Goal: Information Seeking & Learning: Learn about a topic

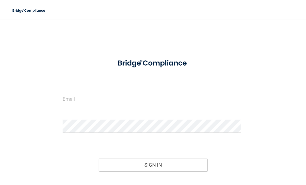
click at [89, 90] on form "Invalid email/password. You don't have permission to access that page. Sign In …" at bounding box center [153, 127] width 181 height 146
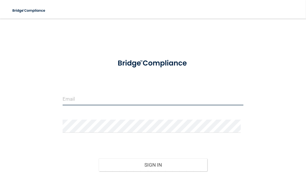
click at [91, 99] on input "email" at bounding box center [153, 98] width 181 height 13
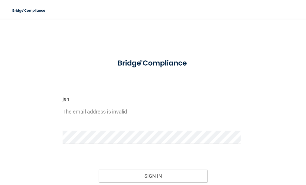
click at [81, 101] on input "jen" at bounding box center [153, 98] width 181 height 13
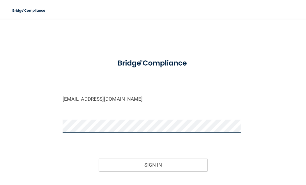
click at [99, 158] on button "Sign In" at bounding box center [153, 164] width 109 height 13
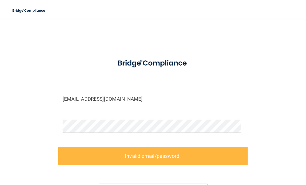
click at [68, 98] on input "jenkuhl4@gmail.com" at bounding box center [153, 98] width 181 height 13
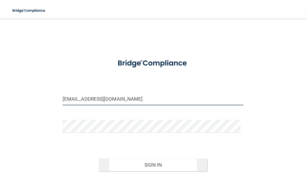
type input "[EMAIL_ADDRESS][DOMAIN_NAME]"
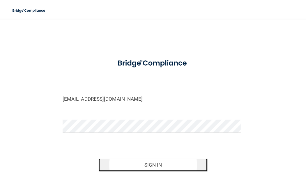
click at [135, 165] on button "Sign In" at bounding box center [153, 164] width 109 height 13
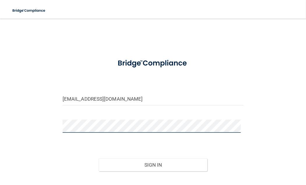
click at [99, 158] on button "Sign In" at bounding box center [153, 164] width 109 height 13
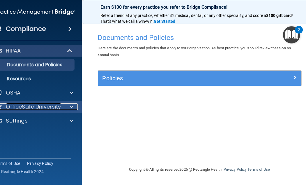
click at [72, 107] on span at bounding box center [71, 106] width 3 height 7
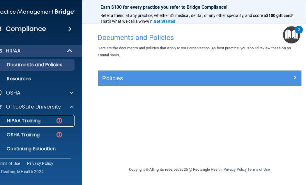
click at [33, 121] on p "HIPAA Training" at bounding box center [16, 121] width 48 height 6
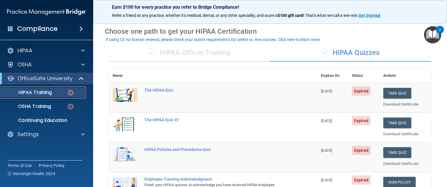
scroll to position [20, 0]
click at [306, 93] on button "Take Quiz" at bounding box center [398, 93] width 28 height 11
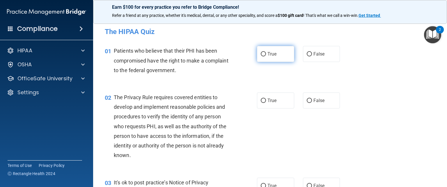
click at [278, 53] on label "True" at bounding box center [275, 54] width 37 height 16
click at [266, 53] on input "True" at bounding box center [263, 54] width 5 height 4
radio input "true"
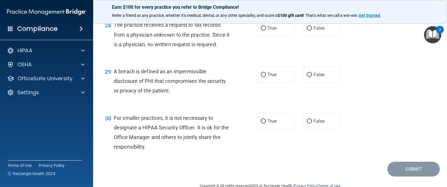
scroll to position [1392, 0]
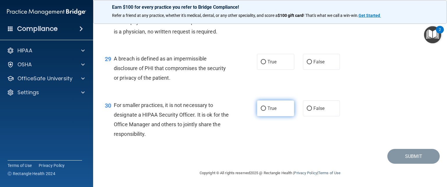
click at [285, 117] on label "True" at bounding box center [275, 108] width 37 height 16
click at [266, 111] on input "True" at bounding box center [263, 109] width 5 height 4
radio input "true"
click at [306, 23] on label "False" at bounding box center [321, 15] width 37 height 16
click at [306, 18] on input "False" at bounding box center [309, 15] width 5 height 4
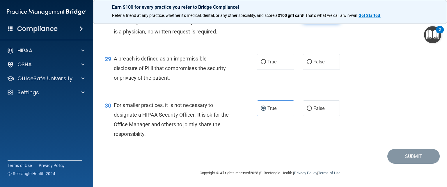
radio input "true"
click at [271, 70] on label "True" at bounding box center [275, 62] width 37 height 16
click at [266, 64] on input "True" at bounding box center [263, 62] width 5 height 4
radio input "true"
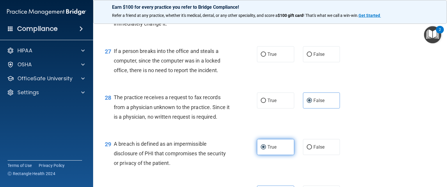
scroll to position [1305, 0]
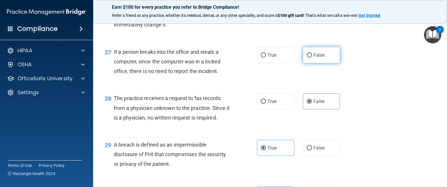
click at [306, 63] on label "False" at bounding box center [321, 55] width 37 height 16
click at [306, 58] on input "False" at bounding box center [309, 55] width 5 height 4
radio input "true"
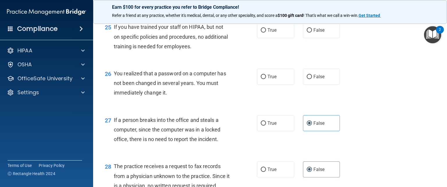
scroll to position [1235, 0]
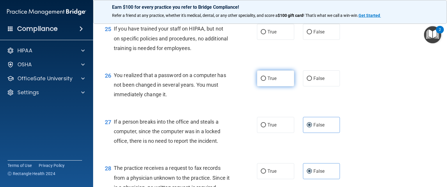
click at [270, 87] on label "True" at bounding box center [275, 78] width 37 height 16
click at [266, 81] on input "True" at bounding box center [263, 79] width 5 height 4
radio input "true"
click at [306, 40] on label "False" at bounding box center [321, 32] width 37 height 16
click at [306, 34] on input "False" at bounding box center [309, 32] width 5 height 4
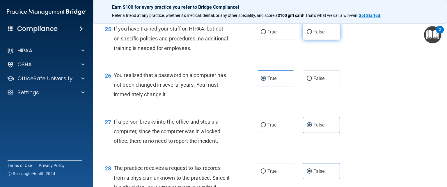
radio input "true"
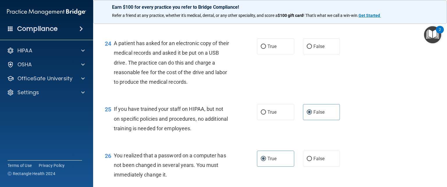
scroll to position [1154, 0]
click at [259, 55] on label "True" at bounding box center [275, 47] width 37 height 16
click at [261, 49] on input "True" at bounding box center [263, 47] width 5 height 4
radio input "true"
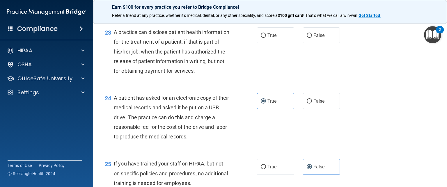
scroll to position [1110, 0]
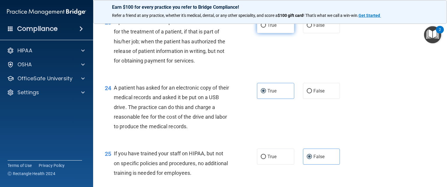
click at [271, 28] on span "True" at bounding box center [272, 25] width 9 height 6
click at [266, 28] on input "True" at bounding box center [263, 25] width 5 height 4
radio input "true"
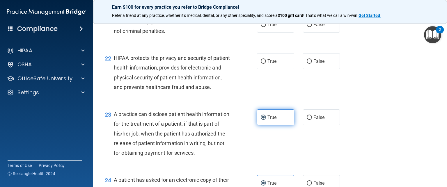
scroll to position [1014, 0]
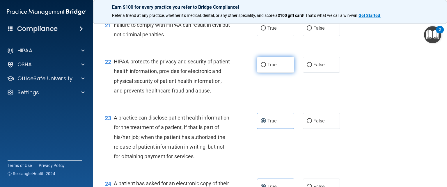
click at [271, 70] on label "True" at bounding box center [275, 65] width 37 height 16
click at [266, 67] on input "True" at bounding box center [263, 65] width 5 height 4
radio input "true"
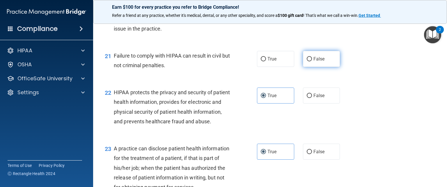
click at [306, 67] on label "False" at bounding box center [321, 59] width 37 height 16
click at [306, 61] on input "False" at bounding box center [309, 59] width 5 height 4
radio input "true"
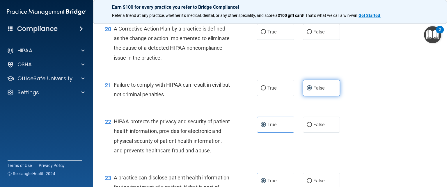
scroll to position [930, 0]
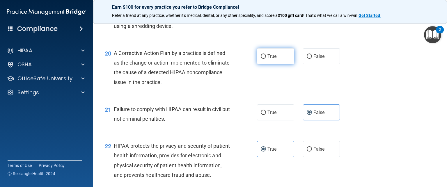
click at [274, 64] on label "True" at bounding box center [275, 56] width 37 height 16
click at [266, 59] on input "True" at bounding box center [263, 56] width 5 height 4
radio input "true"
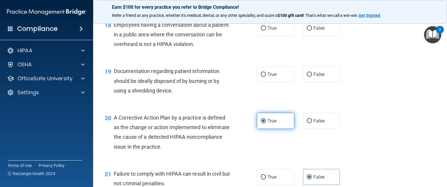
scroll to position [864, 0]
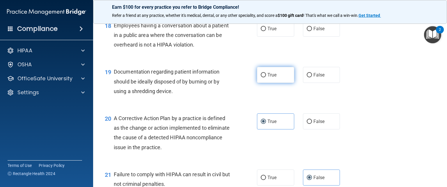
click at [280, 83] on label "True" at bounding box center [275, 75] width 37 height 16
click at [266, 77] on input "True" at bounding box center [263, 75] width 5 height 4
radio input "true"
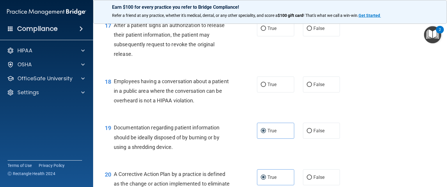
scroll to position [809, 0]
click at [306, 87] on span "False" at bounding box center [319, 85] width 11 height 6
click at [306, 87] on input "False" at bounding box center [309, 85] width 5 height 4
radio input "true"
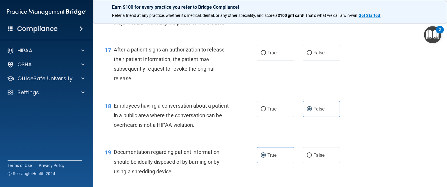
scroll to position [784, 0]
click at [268, 56] on span "True" at bounding box center [272, 53] width 9 height 6
click at [266, 55] on input "True" at bounding box center [263, 53] width 5 height 4
radio input "true"
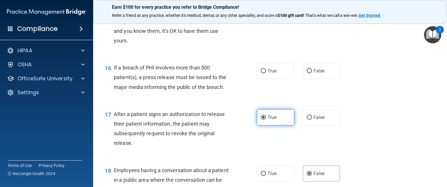
scroll to position [719, 0]
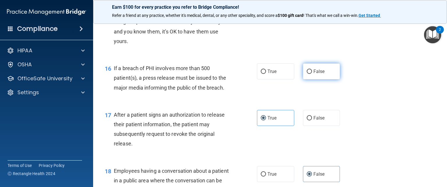
click at [306, 80] on label "False" at bounding box center [321, 71] width 37 height 16
click at [306, 74] on input "False" at bounding box center [309, 72] width 5 height 4
radio input "true"
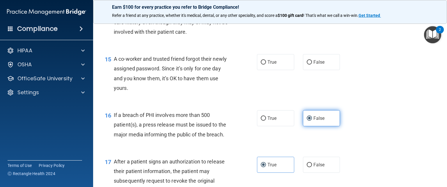
scroll to position [662, 0]
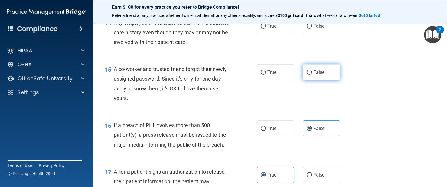
click at [306, 80] on label "False" at bounding box center [321, 72] width 37 height 16
click at [306, 75] on input "False" at bounding box center [309, 72] width 5 height 4
radio input "true"
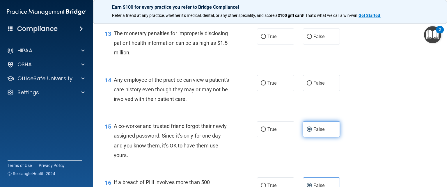
scroll to position [605, 0]
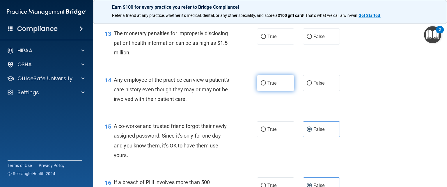
click at [279, 91] on label "True" at bounding box center [275, 83] width 37 height 16
click at [266, 86] on input "True" at bounding box center [263, 83] width 5 height 4
radio input "true"
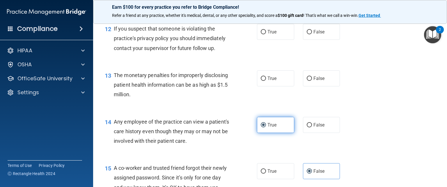
scroll to position [562, 0]
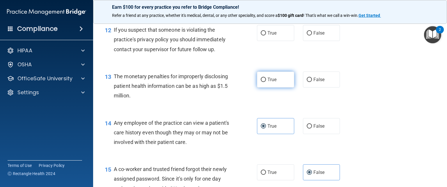
click at [281, 88] on label "True" at bounding box center [275, 80] width 37 height 16
click at [266, 82] on input "True" at bounding box center [263, 80] width 5 height 4
radio input "true"
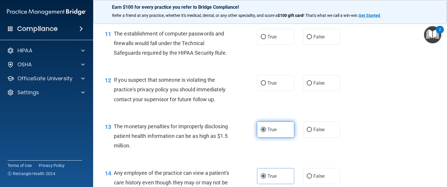
scroll to position [510, 0]
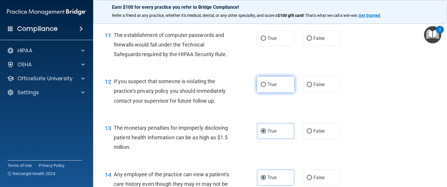
click at [280, 93] on label "True" at bounding box center [275, 85] width 37 height 16
click at [266, 87] on input "True" at bounding box center [263, 85] width 5 height 4
radio input "true"
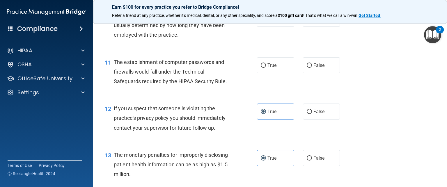
scroll to position [482, 0]
click at [282, 74] on label "True" at bounding box center [275, 66] width 37 height 16
click at [266, 68] on input "True" at bounding box center [263, 66] width 5 height 4
radio input "true"
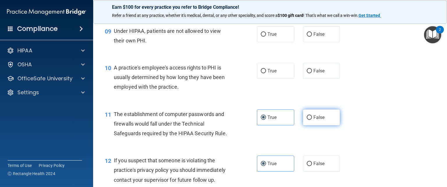
scroll to position [430, 0]
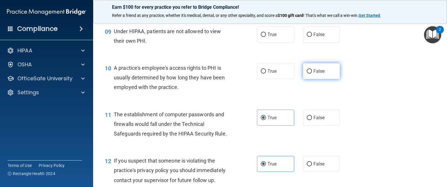
click at [306, 74] on span "False" at bounding box center [319, 71] width 11 height 6
click at [306, 74] on input "False" at bounding box center [309, 71] width 5 height 4
radio input "true"
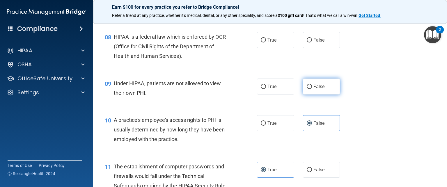
scroll to position [359, 0]
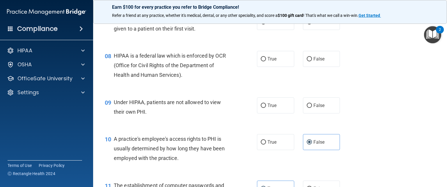
click at [306, 106] on div "09 Under HIPAA, patients are not allowed to view their own PHI. True False" at bounding box center [270, 108] width 340 height 37
click at [306, 108] on label "False" at bounding box center [321, 106] width 37 height 16
click at [306, 108] on input "False" at bounding box center [309, 106] width 5 height 4
radio input "true"
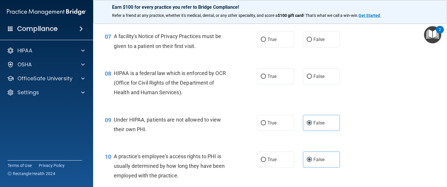
scroll to position [341, 0]
click at [285, 85] on label "True" at bounding box center [275, 77] width 37 height 16
click at [266, 80] on input "True" at bounding box center [263, 77] width 5 height 4
radio input "true"
click at [277, 48] on label "True" at bounding box center [275, 40] width 37 height 16
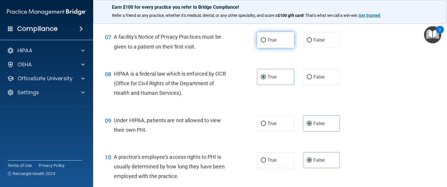
click at [266, 43] on input "True" at bounding box center [263, 40] width 5 height 4
radio input "true"
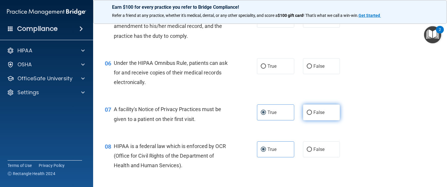
scroll to position [262, 0]
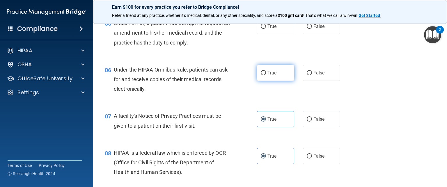
click at [273, 81] on label "True" at bounding box center [275, 73] width 37 height 16
click at [266, 75] on input "True" at bounding box center [263, 73] width 5 height 4
radio input "true"
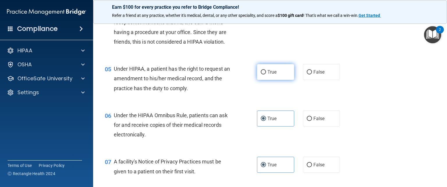
click at [264, 80] on label "True" at bounding box center [275, 72] width 37 height 16
click at [264, 75] on input "True" at bounding box center [263, 72] width 5 height 4
radio input "true"
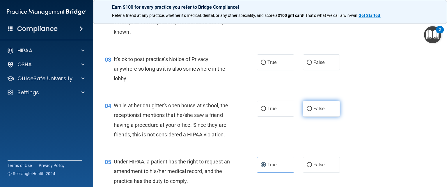
click at [306, 112] on label "False" at bounding box center [321, 109] width 37 height 16
click at [306, 111] on input "False" at bounding box center [309, 109] width 5 height 4
radio input "true"
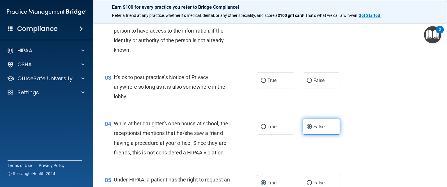
scroll to position [105, 0]
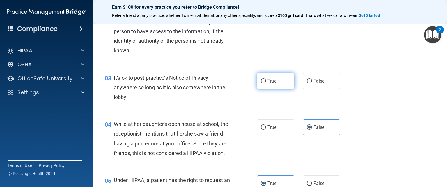
click at [271, 84] on label "True" at bounding box center [275, 81] width 37 height 16
click at [266, 84] on input "True" at bounding box center [263, 81] width 5 height 4
radio input "true"
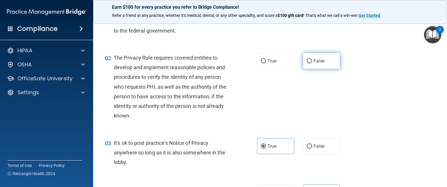
click at [306, 65] on label "False" at bounding box center [321, 61] width 37 height 16
click at [306, 63] on input "False" at bounding box center [309, 61] width 5 height 4
radio input "true"
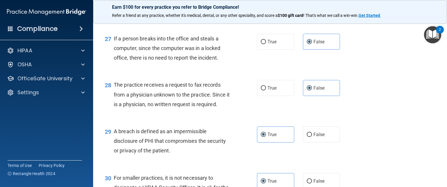
scroll to position [1420, 0]
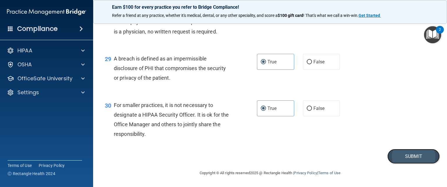
click at [306, 161] on button "Submit" at bounding box center [414, 156] width 52 height 15
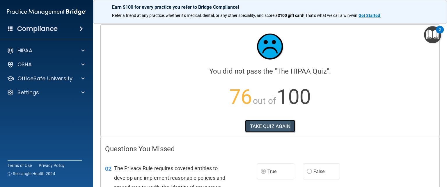
click at [258, 129] on button "TAKE QUIZ AGAIN" at bounding box center [270, 126] width 50 height 13
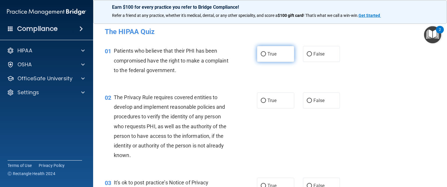
click at [275, 52] on label "True" at bounding box center [275, 54] width 37 height 16
click at [266, 52] on input "True" at bounding box center [263, 54] width 5 height 4
radio input "true"
click at [268, 100] on span "True" at bounding box center [272, 101] width 9 height 6
click at [266, 100] on input "True" at bounding box center [263, 101] width 5 height 4
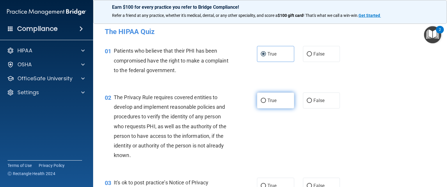
radio input "true"
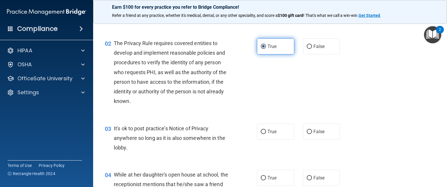
scroll to position [57, 0]
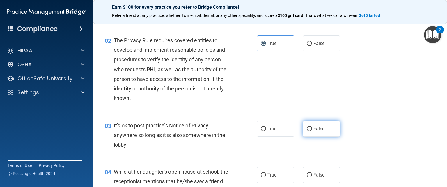
click at [306, 128] on label "False" at bounding box center [321, 129] width 37 height 16
click at [306, 128] on input "False" at bounding box center [309, 129] width 5 height 4
radio input "true"
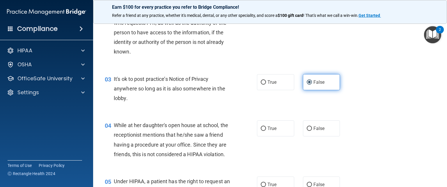
scroll to position [117, 0]
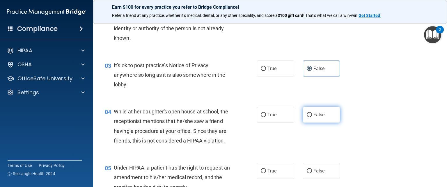
click at [306, 117] on span "False" at bounding box center [319, 115] width 11 height 6
click at [306, 117] on input "False" at bounding box center [309, 115] width 5 height 4
radio input "true"
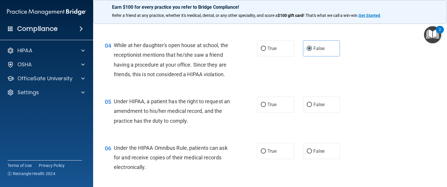
scroll to position [188, 0]
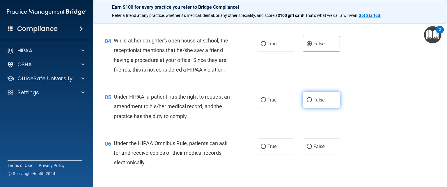
click at [305, 108] on label "False" at bounding box center [321, 100] width 37 height 16
click at [306, 103] on input "False" at bounding box center [309, 100] width 5 height 4
radio input "true"
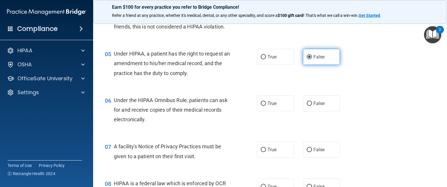
scroll to position [233, 0]
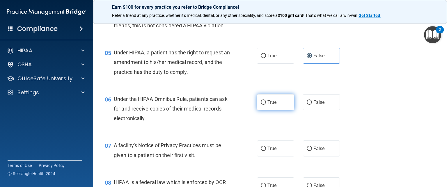
click at [266, 110] on label "True" at bounding box center [275, 102] width 37 height 16
click at [266, 105] on input "True" at bounding box center [263, 102] width 5 height 4
radio input "true"
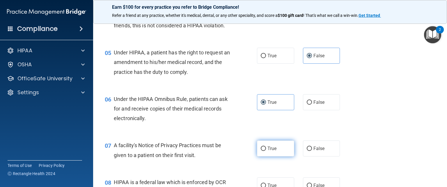
click at [263, 157] on label "True" at bounding box center [275, 149] width 37 height 16
click at [263, 151] on input "True" at bounding box center [263, 149] width 5 height 4
radio input "true"
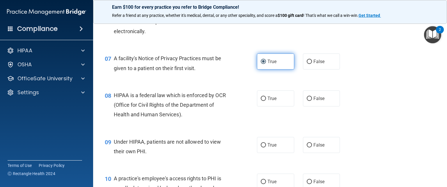
scroll to position [321, 0]
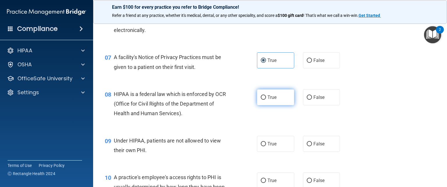
click at [273, 101] on label "True" at bounding box center [275, 97] width 37 height 16
click at [266, 100] on input "True" at bounding box center [263, 98] width 5 height 4
radio input "true"
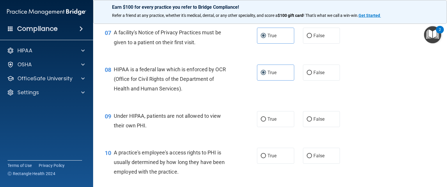
scroll to position [352, 0]
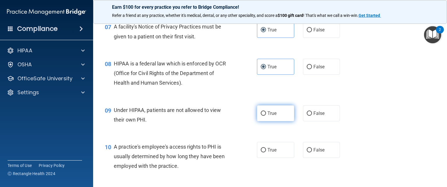
click at [268, 116] on span "True" at bounding box center [272, 114] width 9 height 6
click at [266, 116] on input "True" at bounding box center [263, 114] width 5 height 4
radio input "true"
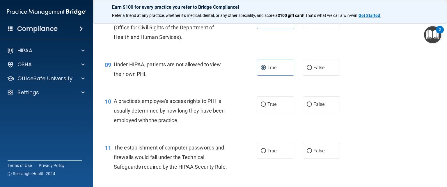
scroll to position [398, 0]
click at [306, 112] on label "False" at bounding box center [321, 104] width 37 height 16
click at [306, 106] on input "False" at bounding box center [309, 104] width 5 height 4
radio input "true"
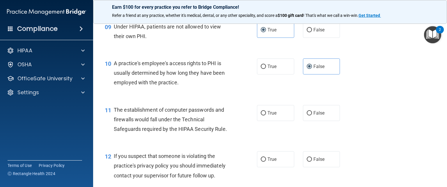
scroll to position [443, 0]
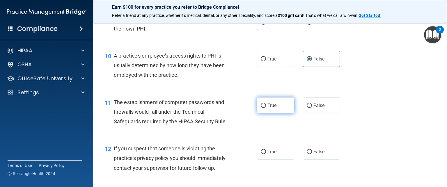
click at [277, 114] on label "True" at bounding box center [275, 106] width 37 height 16
click at [266, 108] on input "True" at bounding box center [263, 106] width 5 height 4
radio input "true"
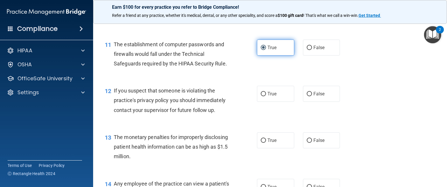
scroll to position [501, 0]
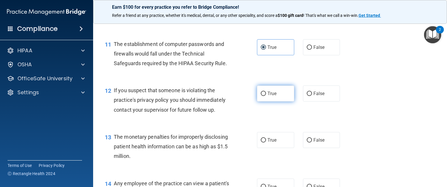
click at [275, 102] on label "True" at bounding box center [275, 94] width 37 height 16
click at [266, 96] on input "True" at bounding box center [263, 94] width 5 height 4
radio input "true"
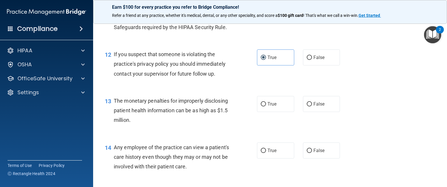
scroll to position [541, 0]
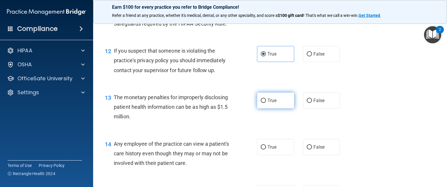
click at [277, 109] on label "True" at bounding box center [275, 101] width 37 height 16
click at [266, 103] on input "True" at bounding box center [263, 101] width 5 height 4
radio input "true"
click at [306, 150] on input "False" at bounding box center [309, 147] width 5 height 4
radio input "true"
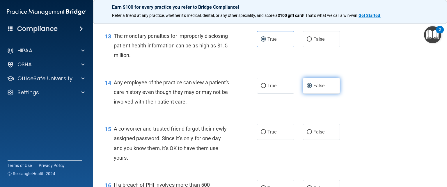
scroll to position [613, 0]
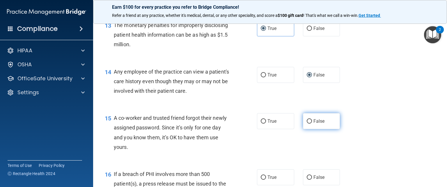
click at [306, 129] on label "False" at bounding box center [321, 121] width 37 height 16
click at [306, 124] on input "False" at bounding box center [309, 121] width 5 height 4
radio input "true"
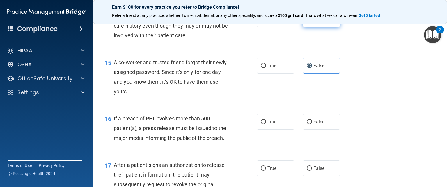
scroll to position [669, 0]
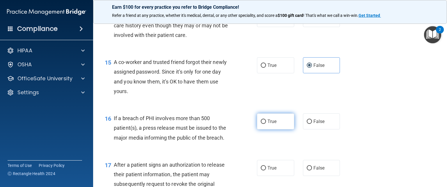
click at [261, 124] on input "True" at bounding box center [263, 122] width 5 height 4
radio input "true"
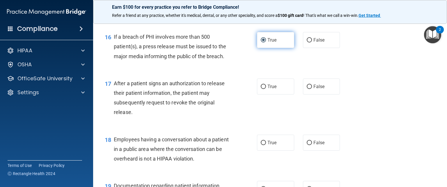
scroll to position [750, 0]
click at [288, 95] on label "True" at bounding box center [275, 87] width 37 height 16
click at [266, 89] on input "True" at bounding box center [263, 87] width 5 height 4
radio input "true"
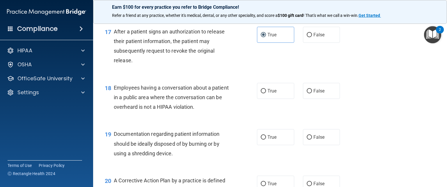
scroll to position [803, 0]
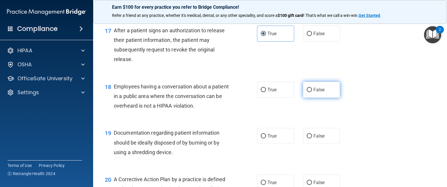
click at [306, 98] on label "False" at bounding box center [321, 90] width 37 height 16
click at [306, 92] on input "False" at bounding box center [309, 90] width 5 height 4
radio input "true"
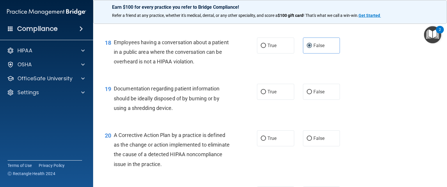
scroll to position [848, 0]
click at [272, 100] on label "True" at bounding box center [275, 92] width 37 height 16
click at [266, 94] on input "True" at bounding box center [263, 92] width 5 height 4
radio input "true"
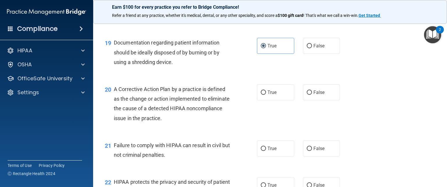
scroll to position [912, 0]
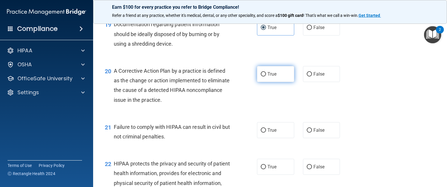
click at [271, 77] on span "True" at bounding box center [272, 74] width 9 height 6
click at [266, 77] on input "True" at bounding box center [263, 74] width 5 height 4
radio input "true"
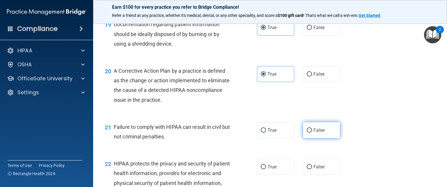
click at [306, 138] on label "False" at bounding box center [321, 130] width 37 height 16
click at [306, 133] on input "False" at bounding box center [309, 130] width 5 height 4
radio input "true"
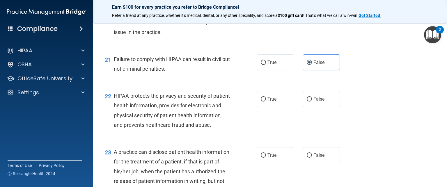
scroll to position [982, 0]
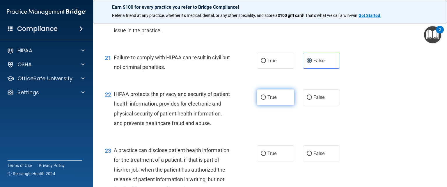
click at [266, 104] on label "True" at bounding box center [275, 97] width 37 height 16
click at [266, 100] on input "True" at bounding box center [263, 98] width 5 height 4
radio input "true"
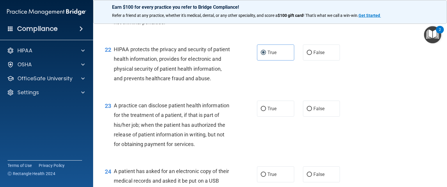
scroll to position [1033, 0]
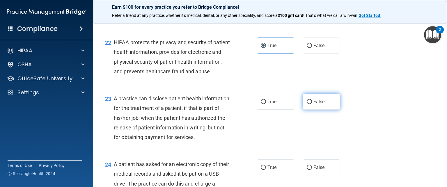
click at [306, 110] on label "False" at bounding box center [321, 102] width 37 height 16
click at [306, 104] on input "False" at bounding box center [309, 102] width 5 height 4
radio input "true"
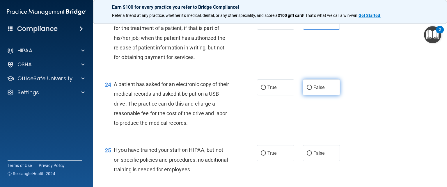
scroll to position [1118, 0]
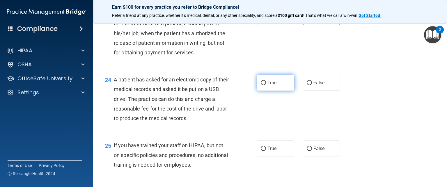
click at [285, 91] on label "True" at bounding box center [275, 83] width 37 height 16
click at [266, 85] on input "True" at bounding box center [263, 83] width 5 height 4
radio input "true"
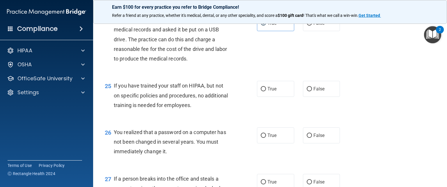
scroll to position [1178, 0]
click at [306, 97] on label "False" at bounding box center [321, 89] width 37 height 16
click at [306, 91] on input "False" at bounding box center [309, 89] width 5 height 4
radio input "true"
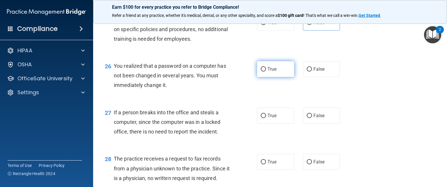
scroll to position [1245, 0]
click at [271, 71] on span "True" at bounding box center [272, 69] width 9 height 6
click at [266, 71] on input "True" at bounding box center [263, 69] width 5 height 4
radio input "true"
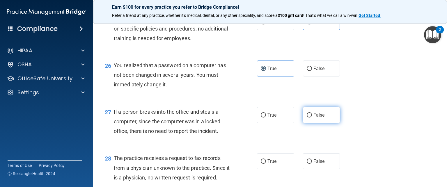
click at [306, 123] on label "False" at bounding box center [321, 115] width 37 height 16
click at [306, 118] on input "False" at bounding box center [309, 115] width 5 height 4
radio input "true"
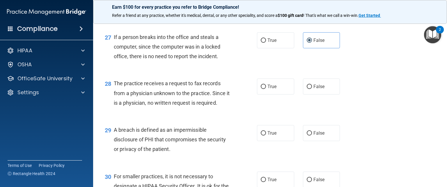
scroll to position [1320, 0]
click at [306, 89] on span "False" at bounding box center [319, 87] width 11 height 6
click at [306, 89] on input "False" at bounding box center [309, 86] width 5 height 4
radio input "true"
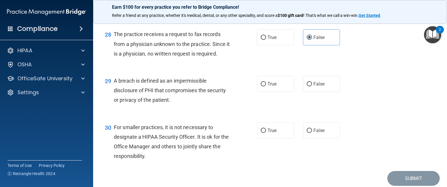
scroll to position [1369, 0]
click at [306, 133] on span "False" at bounding box center [319, 131] width 11 height 6
click at [306, 133] on input "False" at bounding box center [309, 131] width 5 height 4
radio input "true"
click at [278, 92] on label "True" at bounding box center [275, 84] width 37 height 16
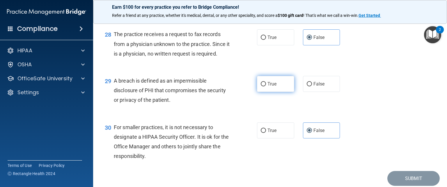
click at [266, 87] on input "True" at bounding box center [263, 84] width 5 height 4
radio input "true"
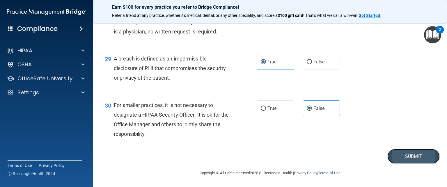
click at [306, 156] on button "Submit" at bounding box center [414, 156] width 52 height 15
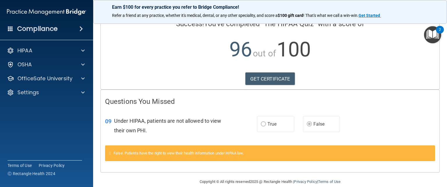
scroll to position [56, 0]
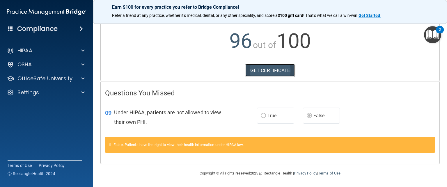
click at [283, 69] on link "GET CERTIFICATE" at bounding box center [271, 70] width 50 height 13
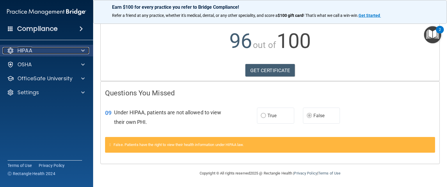
click at [36, 51] on div "HIPAA" at bounding box center [39, 50] width 72 height 7
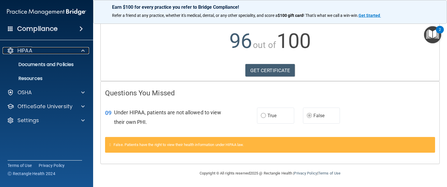
scroll to position [0, 0]
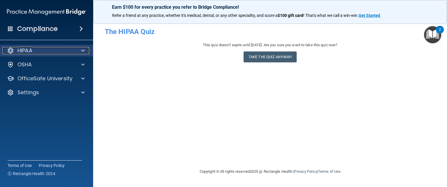
click at [84, 50] on span at bounding box center [82, 50] width 3 height 7
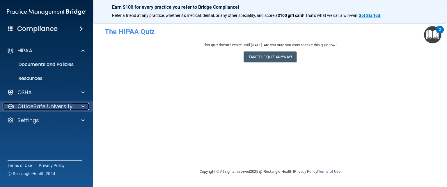
click at [72, 107] on div "OfficeSafe University" at bounding box center [39, 106] width 72 height 7
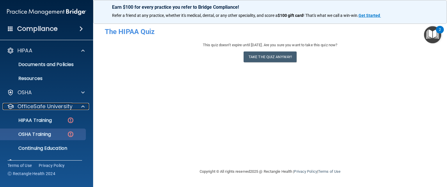
scroll to position [12, 0]
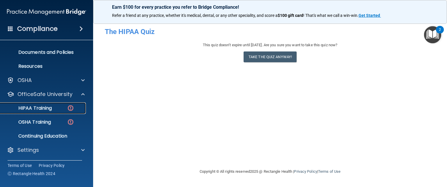
click at [49, 107] on p "HIPAA Training" at bounding box center [28, 108] width 48 height 6
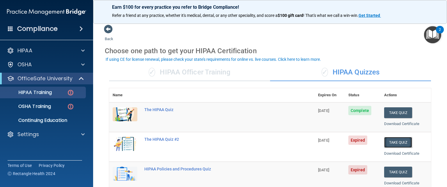
click at [306, 140] on button "Take Quiz" at bounding box center [398, 142] width 28 height 11
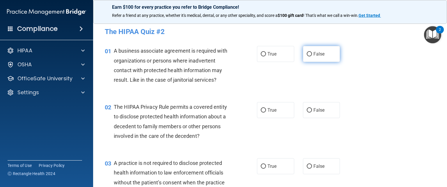
click at [306, 57] on label "False" at bounding box center [321, 54] width 37 height 16
click at [306, 57] on input "False" at bounding box center [309, 54] width 5 height 4
radio input "true"
click at [271, 110] on span "True" at bounding box center [272, 110] width 9 height 6
click at [266, 110] on input "True" at bounding box center [263, 110] width 5 height 4
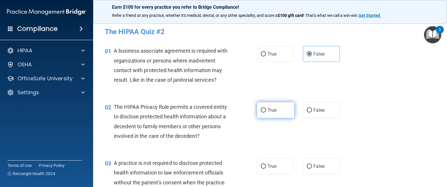
radio input "true"
click at [306, 167] on label "False" at bounding box center [321, 166] width 37 height 16
click at [306, 167] on input "False" at bounding box center [309, 167] width 5 height 4
radio input "true"
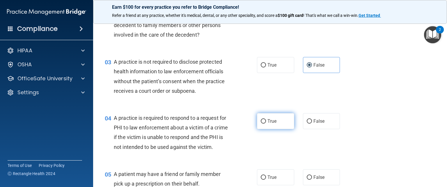
scroll to position [102, 0]
click at [277, 121] on label "True" at bounding box center [275, 120] width 37 height 16
click at [266, 121] on input "True" at bounding box center [263, 121] width 5 height 4
radio input "true"
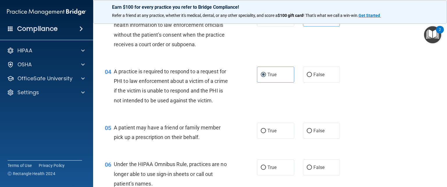
scroll to position [150, 0]
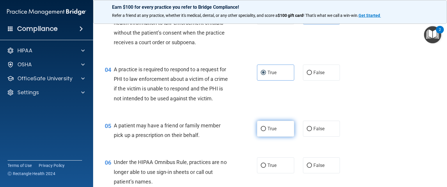
click at [268, 132] on span "True" at bounding box center [272, 129] width 9 height 6
click at [266, 131] on input "True" at bounding box center [263, 129] width 5 height 4
radio input "true"
click at [306, 168] on span "False" at bounding box center [319, 166] width 11 height 6
click at [306, 168] on input "False" at bounding box center [309, 166] width 5 height 4
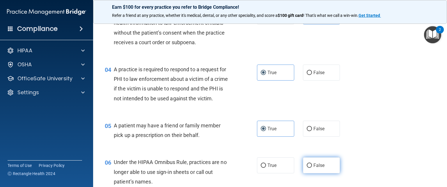
radio input "true"
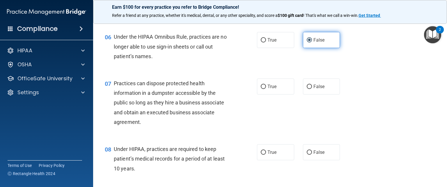
scroll to position [276, 0]
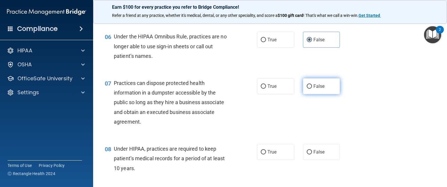
click at [306, 94] on label "False" at bounding box center [321, 86] width 37 height 16
click at [306, 89] on input "False" at bounding box center [309, 86] width 5 height 4
radio input "true"
click at [306, 156] on label "False" at bounding box center [321, 152] width 37 height 16
click at [306, 155] on input "False" at bounding box center [309, 152] width 5 height 4
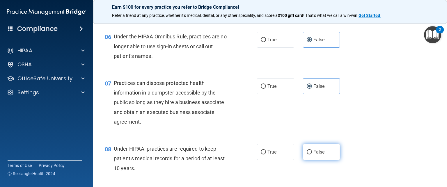
radio input "true"
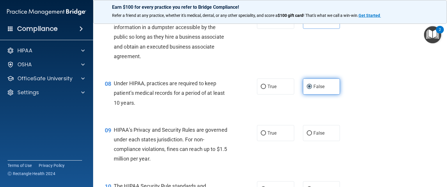
scroll to position [342, 0]
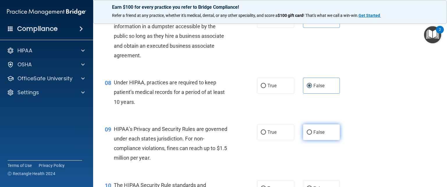
click at [306, 140] on label "False" at bounding box center [321, 132] width 37 height 16
click at [306, 135] on input "False" at bounding box center [309, 132] width 5 height 4
radio input "true"
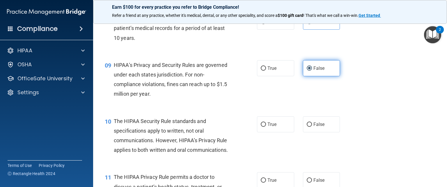
scroll to position [407, 0]
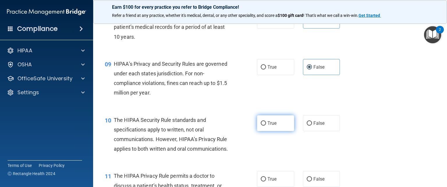
click at [271, 126] on span "True" at bounding box center [272, 124] width 9 height 6
click at [266, 126] on input "True" at bounding box center [263, 123] width 5 height 4
radio input "true"
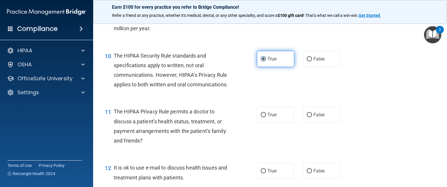
scroll to position [481, 0]
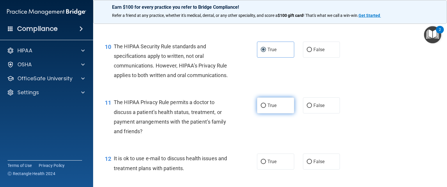
click at [271, 108] on span "True" at bounding box center [272, 106] width 9 height 6
click at [266, 108] on input "True" at bounding box center [263, 106] width 5 height 4
radio input "true"
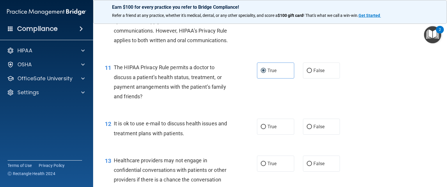
scroll to position [517, 0]
click at [283, 134] on label "True" at bounding box center [275, 126] width 37 height 16
click at [266, 129] on input "True" at bounding box center [263, 126] width 5 height 4
radio input "true"
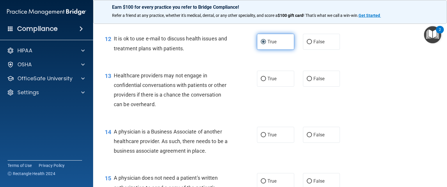
scroll to position [602, 0]
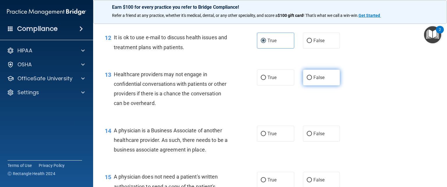
click at [306, 80] on input "False" at bounding box center [309, 78] width 5 height 4
radio input "true"
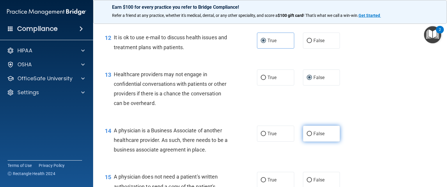
click at [306, 142] on label "False" at bounding box center [321, 134] width 37 height 16
click at [306, 136] on input "False" at bounding box center [309, 134] width 5 height 4
radio input "true"
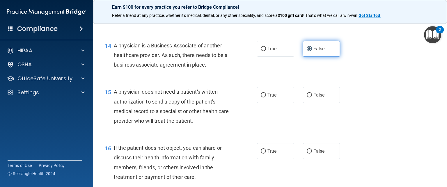
scroll to position [687, 0]
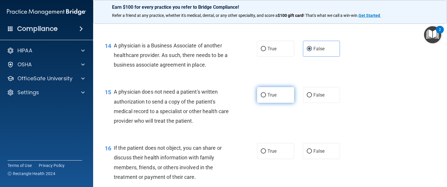
click at [273, 98] on span "True" at bounding box center [272, 95] width 9 height 6
click at [266, 98] on input "True" at bounding box center [263, 95] width 5 height 4
radio input "true"
click at [269, 159] on label "True" at bounding box center [275, 151] width 37 height 16
click at [266, 154] on input "True" at bounding box center [263, 151] width 5 height 4
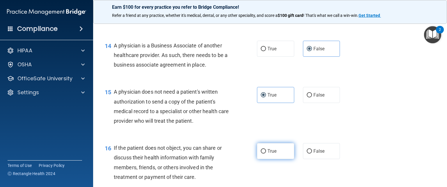
radio input "true"
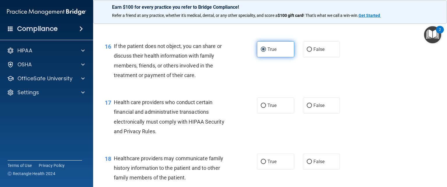
scroll to position [790, 0]
click at [269, 108] on span "True" at bounding box center [272, 106] width 9 height 6
click at [266, 108] on input "True" at bounding box center [263, 105] width 5 height 4
radio input "true"
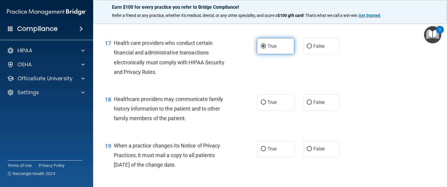
scroll to position [850, 0]
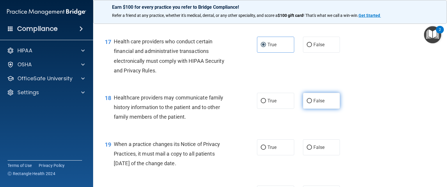
click at [306, 109] on label "False" at bounding box center [321, 101] width 37 height 16
click at [306, 103] on input "False" at bounding box center [309, 101] width 5 height 4
radio input "true"
click at [306, 150] on span "False" at bounding box center [319, 148] width 11 height 6
click at [306, 150] on input "False" at bounding box center [309, 148] width 5 height 4
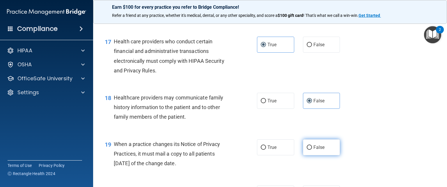
radio input "true"
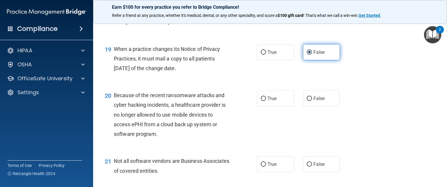
scroll to position [950, 0]
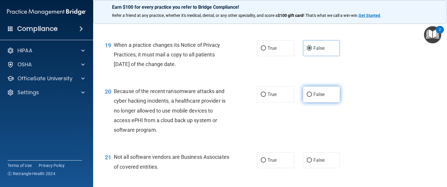
click at [306, 97] on span "False" at bounding box center [319, 95] width 11 height 6
click at [306, 97] on input "False" at bounding box center [309, 95] width 5 height 4
radio input "true"
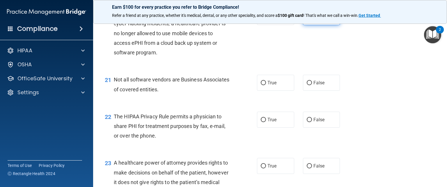
scroll to position [1028, 0]
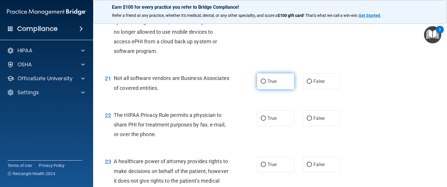
click at [280, 89] on label "True" at bounding box center [275, 81] width 37 height 16
click at [266, 84] on input "True" at bounding box center [263, 82] width 5 height 4
radio input "true"
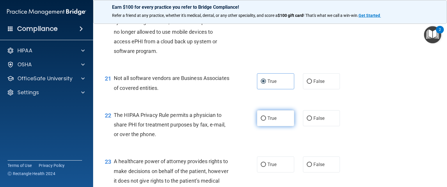
click at [278, 126] on label "True" at bounding box center [275, 118] width 37 height 16
click at [266, 121] on input "True" at bounding box center [263, 119] width 5 height 4
radio input "true"
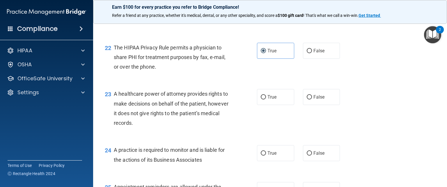
scroll to position [1096, 0]
click at [306, 105] on label "False" at bounding box center [321, 97] width 37 height 16
click at [306, 99] on input "False" at bounding box center [309, 97] width 5 height 4
radio input "true"
click at [306, 156] on span "False" at bounding box center [319, 153] width 11 height 6
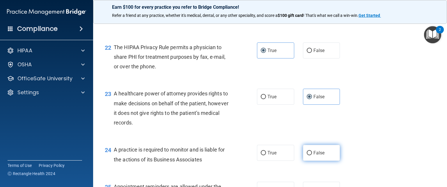
click at [306, 156] on input "False" at bounding box center [309, 153] width 5 height 4
radio input "true"
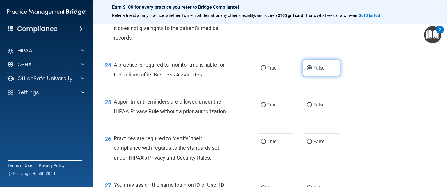
scroll to position [1182, 0]
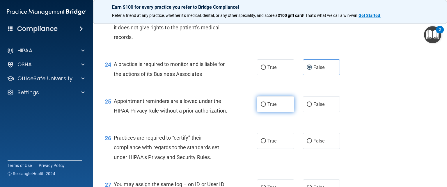
click at [265, 112] on label "True" at bounding box center [275, 104] width 37 height 16
click at [265, 107] on input "True" at bounding box center [263, 105] width 5 height 4
radio input "true"
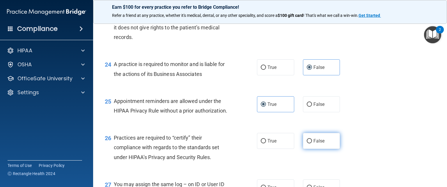
click at [306, 149] on label "False" at bounding box center [321, 141] width 37 height 16
click at [306, 144] on input "False" at bounding box center [309, 141] width 5 height 4
radio input "true"
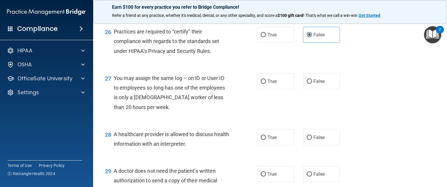
scroll to position [1289, 0]
click at [306, 89] on label "False" at bounding box center [321, 81] width 37 height 16
click at [306, 84] on input "False" at bounding box center [309, 81] width 5 height 4
radio input "true"
click at [273, 140] on span "True" at bounding box center [272, 138] width 9 height 6
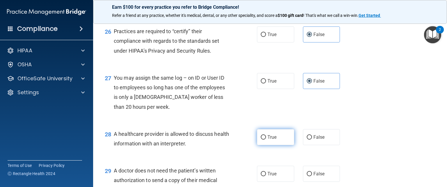
click at [266, 140] on input "True" at bounding box center [263, 137] width 5 height 4
radio input "true"
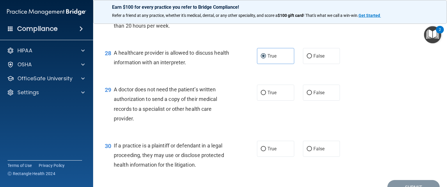
scroll to position [1371, 0]
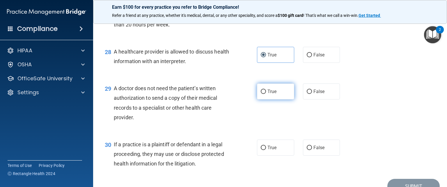
click at [270, 100] on label "True" at bounding box center [275, 92] width 37 height 16
click at [266, 94] on input "True" at bounding box center [263, 92] width 5 height 4
radio input "true"
click at [270, 151] on span "True" at bounding box center [272, 148] width 9 height 6
click at [266, 150] on input "True" at bounding box center [263, 148] width 5 height 4
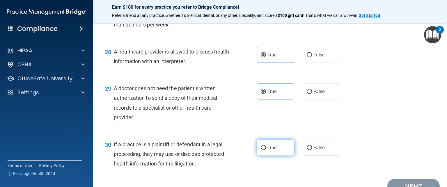
radio input "true"
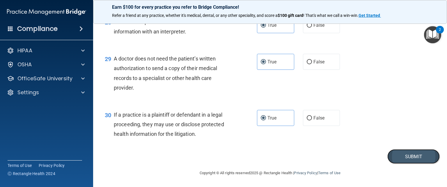
click at [306, 160] on button "Submit" at bounding box center [414, 156] width 52 height 15
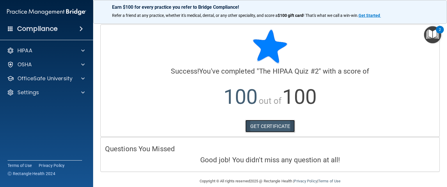
click at [279, 128] on link "GET CERTIFICATE" at bounding box center [271, 126] width 50 height 13
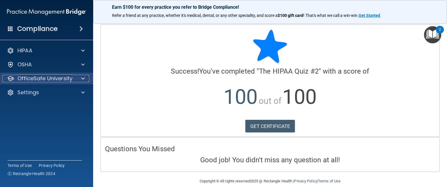
click at [44, 82] on p "OfficeSafe University" at bounding box center [44, 78] width 55 height 7
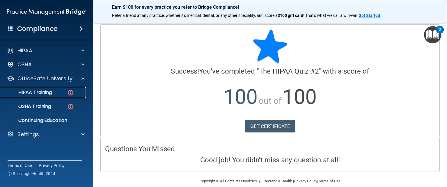
click at [44, 91] on p "HIPAA Training" at bounding box center [28, 93] width 48 height 6
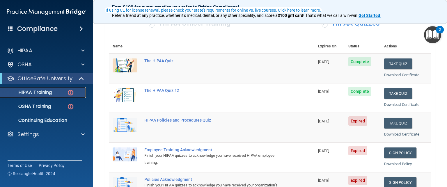
scroll to position [49, 0]
click at [306, 122] on button "Take Quiz" at bounding box center [398, 123] width 28 height 11
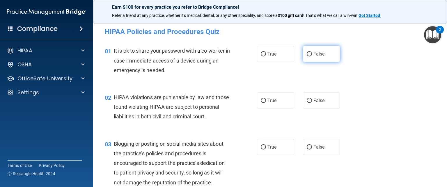
click at [306, 56] on label "False" at bounding box center [321, 54] width 37 height 16
click at [306, 56] on input "False" at bounding box center [309, 54] width 5 height 4
radio input "true"
click at [263, 101] on input "True" at bounding box center [263, 101] width 5 height 4
radio input "true"
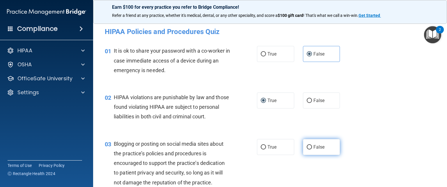
click at [306, 153] on label "False" at bounding box center [321, 147] width 37 height 16
click at [306, 150] on input "False" at bounding box center [309, 147] width 5 height 4
radio input "true"
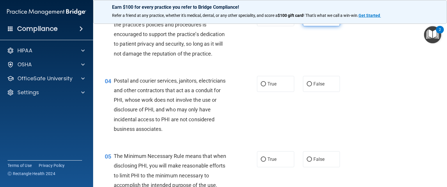
scroll to position [133, 0]
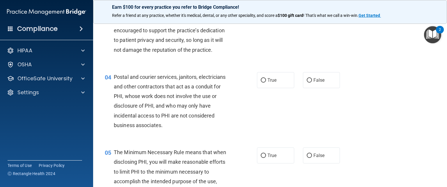
click at [268, 98] on div "04 Postal and courier services, janitors, electricians and other contractors th…" at bounding box center [270, 102] width 340 height 75
click at [268, 83] on span "True" at bounding box center [272, 80] width 9 height 6
click at [266, 83] on input "True" at bounding box center [263, 80] width 5 height 4
radio input "true"
click at [268, 158] on span "True" at bounding box center [272, 156] width 9 height 6
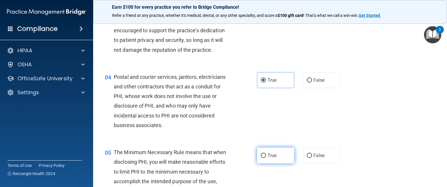
click at [266, 158] on input "True" at bounding box center [263, 156] width 5 height 4
radio input "true"
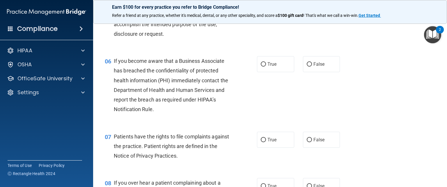
scroll to position [291, 0]
click at [306, 72] on label "False" at bounding box center [321, 64] width 37 height 16
click at [306, 66] on input "False" at bounding box center [309, 64] width 5 height 4
radio input "true"
click at [276, 147] on label "True" at bounding box center [275, 139] width 37 height 16
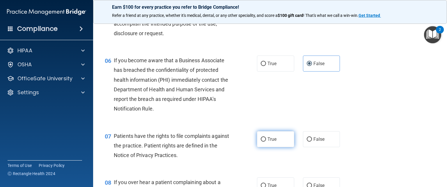
click at [266, 142] on input "True" at bounding box center [263, 139] width 5 height 4
radio input "true"
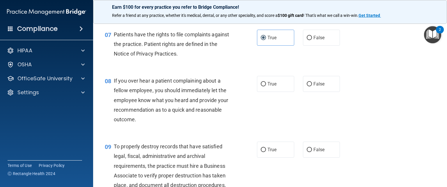
scroll to position [394, 0]
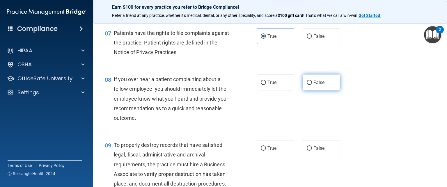
click at [306, 91] on label "False" at bounding box center [321, 83] width 37 height 16
click at [306, 85] on input "False" at bounding box center [309, 83] width 5 height 4
radio input "true"
click at [306, 156] on label "False" at bounding box center [321, 148] width 37 height 16
click at [306, 151] on input "False" at bounding box center [309, 149] width 5 height 4
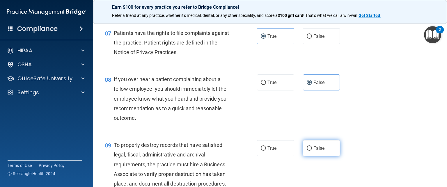
radio input "true"
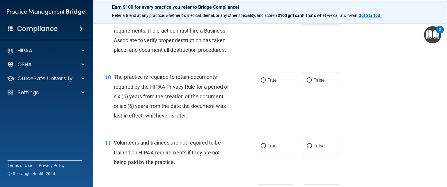
scroll to position [530, 0]
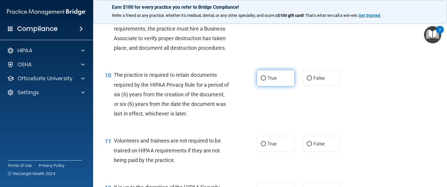
click at [278, 86] on label "True" at bounding box center [275, 78] width 37 height 16
click at [266, 81] on input "True" at bounding box center [263, 78] width 5 height 4
radio input "true"
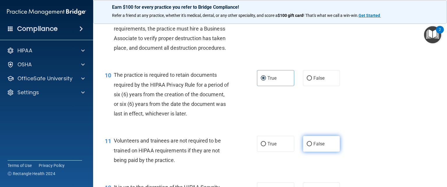
click at [306, 147] on span "False" at bounding box center [319, 144] width 11 height 6
click at [306, 147] on input "False" at bounding box center [309, 144] width 5 height 4
radio input "true"
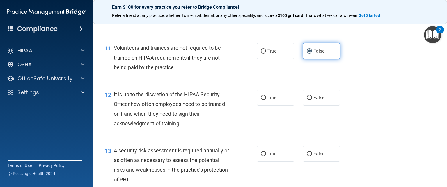
scroll to position [624, 0]
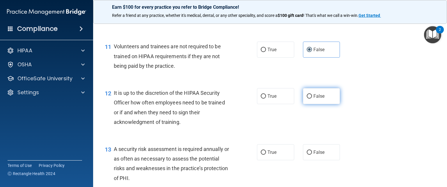
click at [306, 104] on label "False" at bounding box center [321, 96] width 37 height 16
click at [306, 99] on input "False" at bounding box center [309, 96] width 5 height 4
radio input "true"
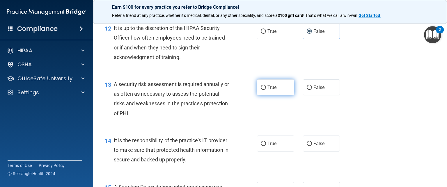
scroll to position [689, 0]
click at [274, 90] on span "True" at bounding box center [272, 87] width 9 height 6
click at [266, 90] on input "True" at bounding box center [263, 87] width 5 height 4
radio input "true"
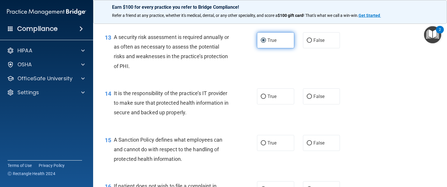
scroll to position [741, 0]
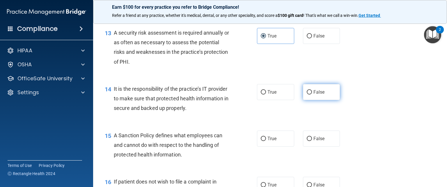
click at [306, 95] on span "False" at bounding box center [319, 92] width 11 height 6
click at [306, 95] on input "False" at bounding box center [309, 92] width 5 height 4
radio input "true"
click at [306, 144] on label "False" at bounding box center [321, 139] width 37 height 16
click at [306, 141] on input "False" at bounding box center [309, 139] width 5 height 4
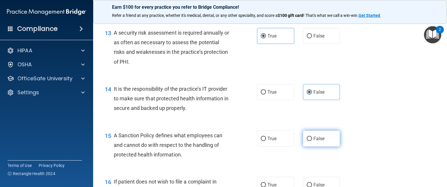
radio input "true"
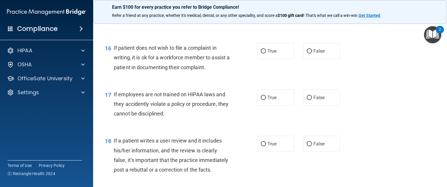
scroll to position [876, 0]
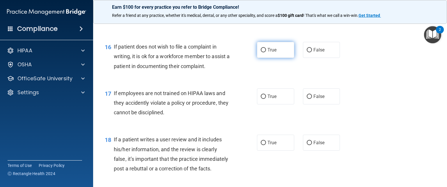
click at [268, 58] on label "True" at bounding box center [275, 50] width 37 height 16
click at [266, 52] on input "True" at bounding box center [263, 50] width 5 height 4
radio input "true"
click at [306, 103] on label "False" at bounding box center [321, 97] width 37 height 16
click at [306, 99] on input "False" at bounding box center [309, 97] width 5 height 4
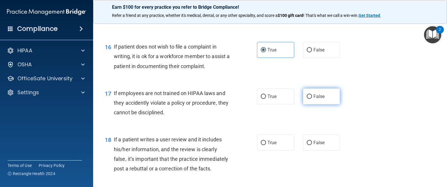
radio input "true"
click at [306, 149] on label "False" at bounding box center [321, 143] width 37 height 16
click at [306, 145] on input "False" at bounding box center [309, 143] width 5 height 4
radio input "true"
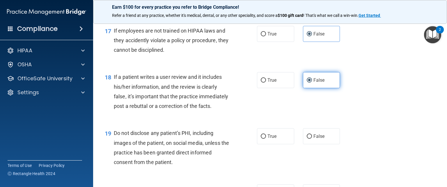
scroll to position [939, 0]
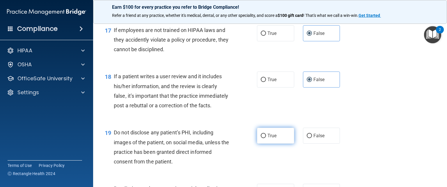
click at [276, 144] on label "True" at bounding box center [275, 136] width 37 height 16
click at [266, 138] on input "True" at bounding box center [263, 136] width 5 height 4
radio input "true"
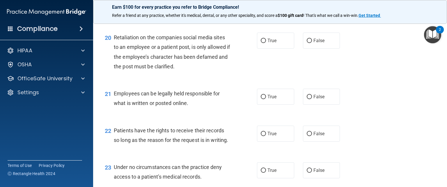
scroll to position [1091, 0]
click at [303, 48] on label "False" at bounding box center [321, 40] width 37 height 16
click at [306, 43] on input "False" at bounding box center [309, 40] width 5 height 4
radio input "true"
click at [280, 104] on label "True" at bounding box center [275, 96] width 37 height 16
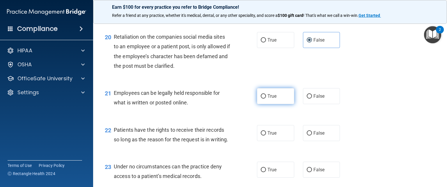
click at [266, 99] on input "True" at bounding box center [263, 96] width 5 height 4
radio input "true"
click at [306, 141] on label "False" at bounding box center [321, 133] width 37 height 16
click at [306, 136] on input "False" at bounding box center [309, 133] width 5 height 4
radio input "true"
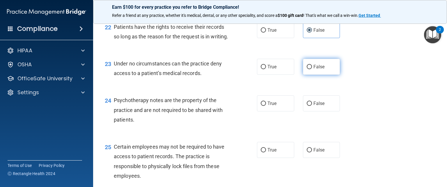
scroll to position [1194, 0]
click at [306, 70] on span "False" at bounding box center [319, 67] width 11 height 6
click at [306, 69] on input "False" at bounding box center [309, 67] width 5 height 4
radio input "true"
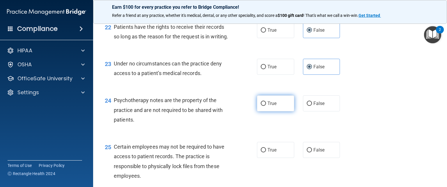
click at [271, 112] on label "True" at bounding box center [275, 104] width 37 height 16
click at [266, 106] on input "True" at bounding box center [263, 104] width 5 height 4
radio input "true"
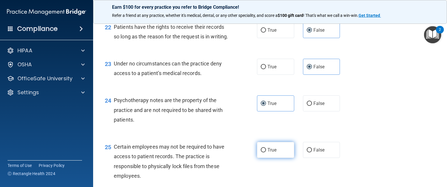
click at [272, 158] on label "True" at bounding box center [275, 150] width 37 height 16
click at [266, 153] on input "True" at bounding box center [263, 150] width 5 height 4
radio input "true"
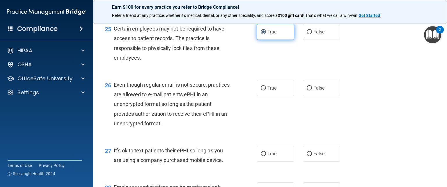
scroll to position [1319, 0]
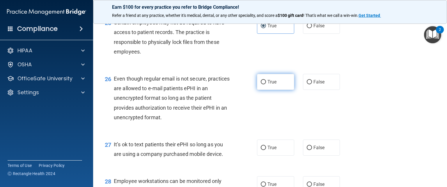
click at [272, 90] on label "True" at bounding box center [275, 82] width 37 height 16
click at [266, 84] on input "True" at bounding box center [263, 82] width 5 height 4
radio input "true"
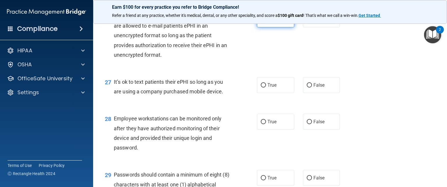
scroll to position [1382, 0]
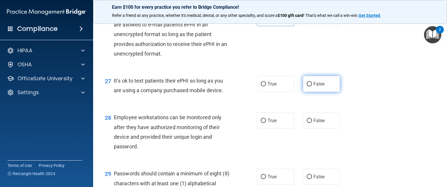
click at [306, 92] on label "False" at bounding box center [321, 84] width 37 height 16
click at [306, 87] on input "False" at bounding box center [309, 84] width 5 height 4
radio input "true"
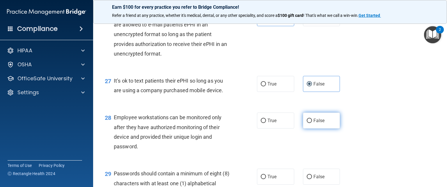
click at [306, 123] on span "False" at bounding box center [319, 121] width 11 height 6
click at [306, 123] on input "False" at bounding box center [309, 121] width 5 height 4
radio input "true"
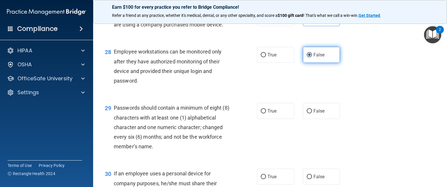
scroll to position [1449, 0]
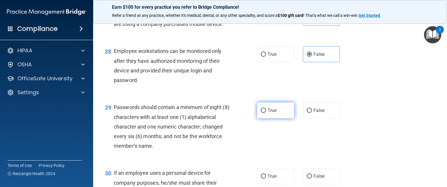
click at [277, 119] on label "True" at bounding box center [275, 111] width 37 height 16
click at [266, 113] on input "True" at bounding box center [263, 111] width 5 height 4
radio input "true"
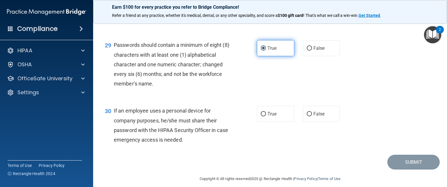
scroll to position [1512, 0]
click at [306, 154] on div "30 If an employee uses a personal device for company purposes, he/she must shar…" at bounding box center [270, 126] width 340 height 56
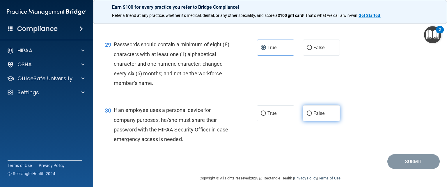
click at [306, 121] on label "False" at bounding box center [321, 113] width 37 height 16
click at [306, 116] on input "False" at bounding box center [309, 114] width 5 height 4
radio input "true"
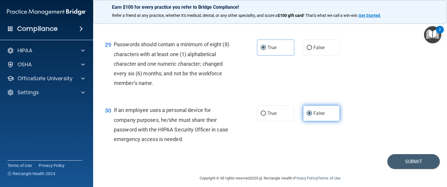
scroll to position [1546, 0]
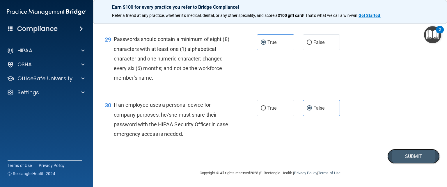
click at [306, 158] on button "Submit" at bounding box center [414, 156] width 52 height 15
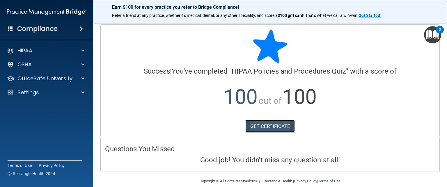
click at [264, 128] on link "GET CERTIFICATE" at bounding box center [271, 126] width 50 height 13
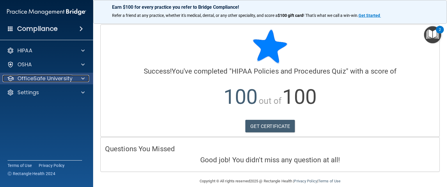
click at [49, 79] on p "OfficeSafe University" at bounding box center [44, 78] width 55 height 7
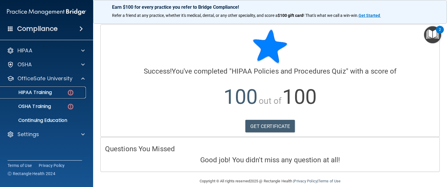
click at [45, 96] on link "HIPAA Training" at bounding box center [40, 93] width 92 height 12
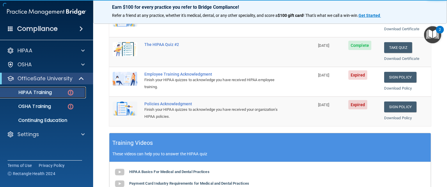
scroll to position [126, 0]
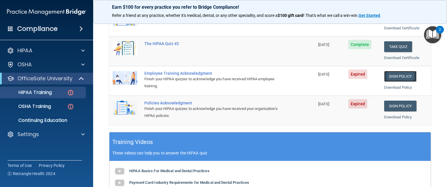
click at [306, 76] on link "Sign Policy" at bounding box center [400, 76] width 32 height 11
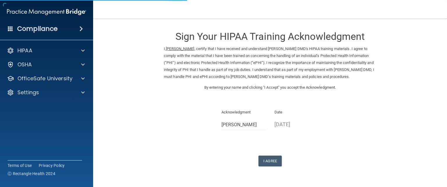
click at [269, 153] on div "Sign Your HIPAA Training Acknowledgment I, Jennifer Kuhl , certify that I have …" at bounding box center [270, 95] width 213 height 142
click at [268, 156] on button "I Agree" at bounding box center [270, 161] width 23 height 11
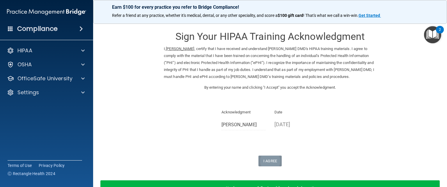
scroll to position [39, 0]
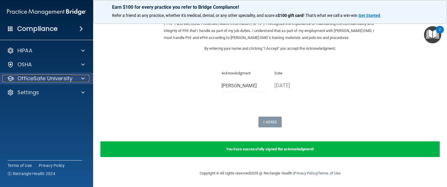
click at [35, 80] on p "OfficeSafe University" at bounding box center [44, 78] width 55 height 7
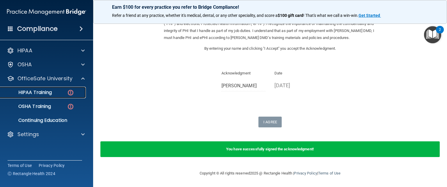
click at [45, 93] on p "HIPAA Training" at bounding box center [28, 93] width 48 height 6
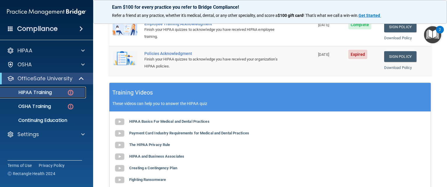
scroll to position [131, 0]
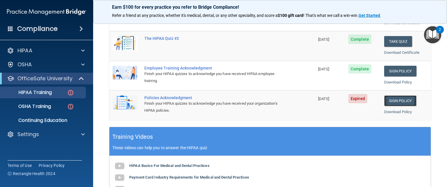
click at [397, 99] on link "Sign Policy" at bounding box center [400, 101] width 32 height 11
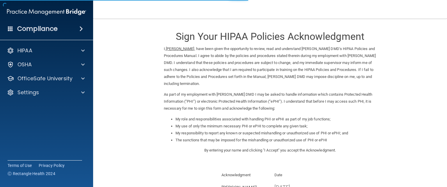
scroll to position [79, 0]
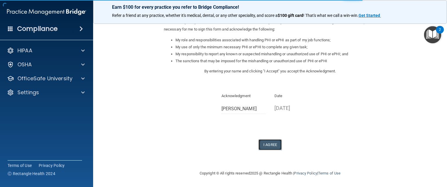
click at [267, 146] on button "I Agree" at bounding box center [270, 145] width 23 height 11
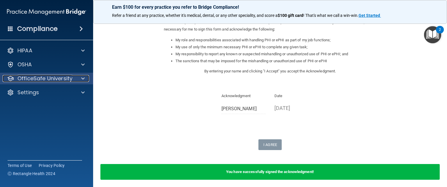
click at [47, 78] on p "OfficeSafe University" at bounding box center [44, 78] width 55 height 7
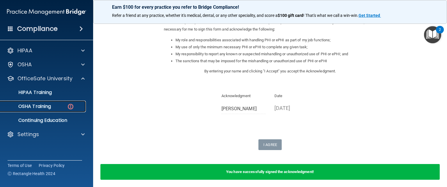
click at [43, 108] on p "OSHA Training" at bounding box center [27, 107] width 47 height 6
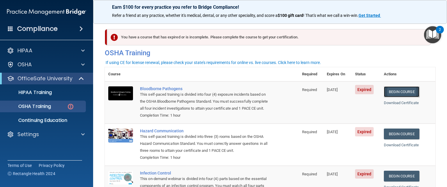
click at [401, 91] on link "Begin Course" at bounding box center [402, 92] width 36 height 11
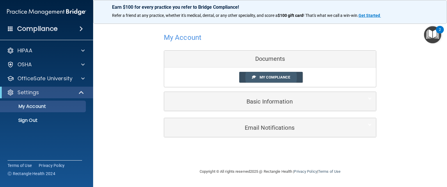
click at [280, 76] on span "My Compliance" at bounding box center [275, 77] width 31 height 4
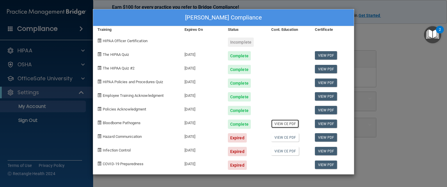
click at [279, 124] on link "View CE PDF" at bounding box center [285, 124] width 28 height 8
click at [326, 107] on link "View PDF" at bounding box center [326, 110] width 22 height 8
click at [417, 46] on div "Jennifer Kuhl's Compliance Training Expires On Status Cont. Education Certifica…" at bounding box center [223, 93] width 447 height 187
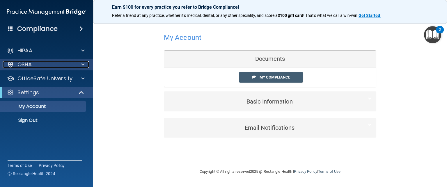
click at [55, 66] on div "OSHA" at bounding box center [39, 64] width 72 height 7
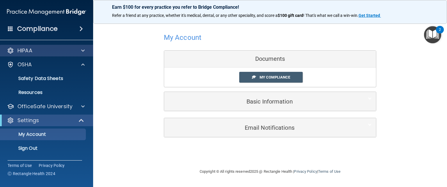
click at [67, 54] on div "HIPAA" at bounding box center [46, 51] width 93 height 12
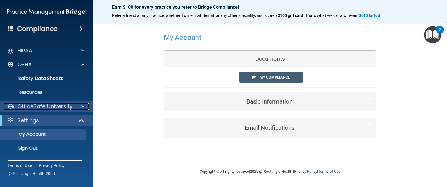
click at [50, 106] on p "OfficeSafe University" at bounding box center [44, 106] width 55 height 7
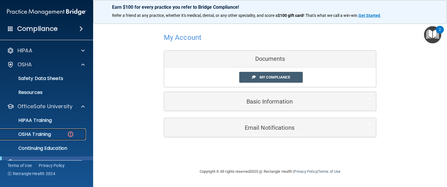
click at [48, 136] on p "OSHA Training" at bounding box center [27, 135] width 47 height 6
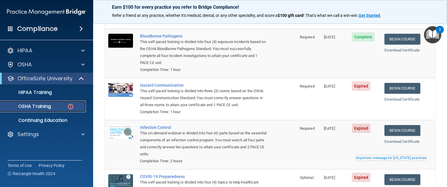
scroll to position [51, 0]
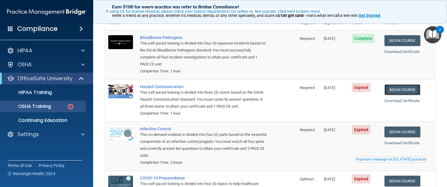
click at [407, 92] on link "Begin Course" at bounding box center [403, 89] width 36 height 11
click at [396, 133] on link "Begin Course" at bounding box center [403, 132] width 36 height 11
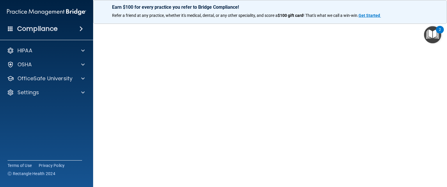
scroll to position [31, 0]
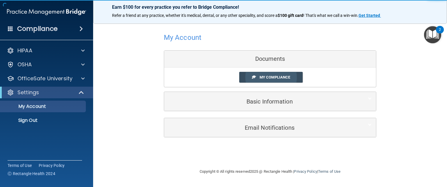
click at [257, 75] on link "My Compliance" at bounding box center [271, 77] width 64 height 11
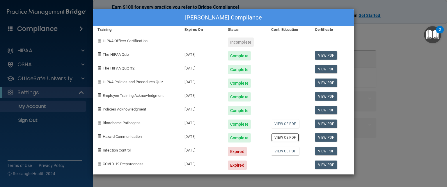
click at [289, 137] on link "View CE PDF" at bounding box center [285, 137] width 28 height 8
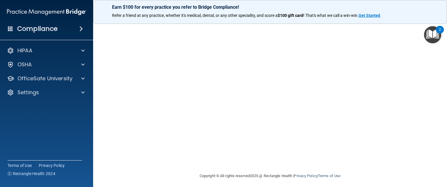
scroll to position [57, 0]
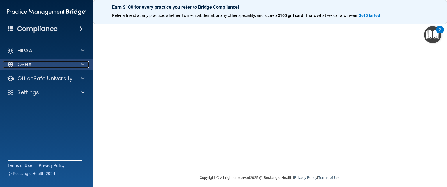
click at [66, 63] on div "OSHA" at bounding box center [39, 64] width 72 height 7
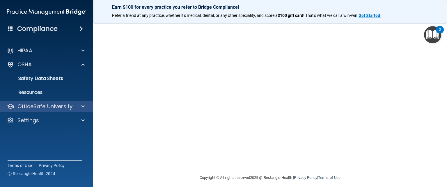
click at [38, 101] on div "OfficeSafe University" at bounding box center [46, 107] width 93 height 12
click at [39, 107] on p "OfficeSafe University" at bounding box center [44, 106] width 55 height 7
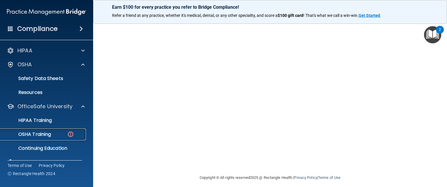
click at [33, 134] on p "OSHA Training" at bounding box center [27, 135] width 47 height 6
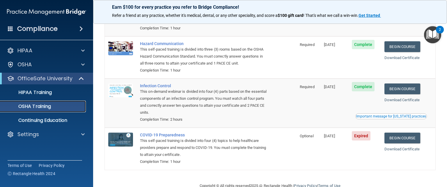
scroll to position [78, 0]
click at [388, 135] on link "Begin Course" at bounding box center [403, 138] width 36 height 11
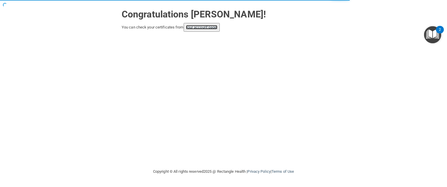
click at [208, 27] on link "your account page!" at bounding box center [202, 27] width 32 height 4
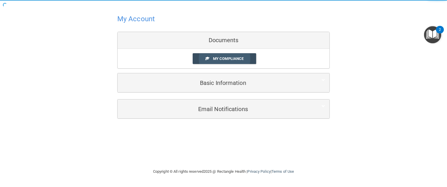
click at [214, 61] on link "My Compliance" at bounding box center [225, 58] width 64 height 11
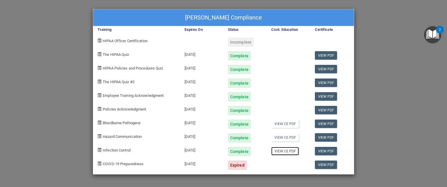
click at [280, 151] on link "View CE PDF" at bounding box center [285, 151] width 28 height 8
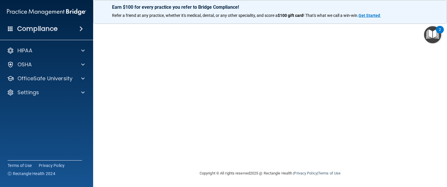
scroll to position [18, 0]
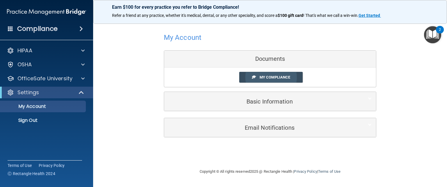
click at [285, 76] on span "My Compliance" at bounding box center [275, 77] width 31 height 4
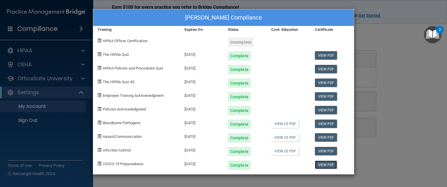
click at [323, 165] on link "View PDF" at bounding box center [326, 165] width 22 height 8
